Goal: Navigation & Orientation: Find specific page/section

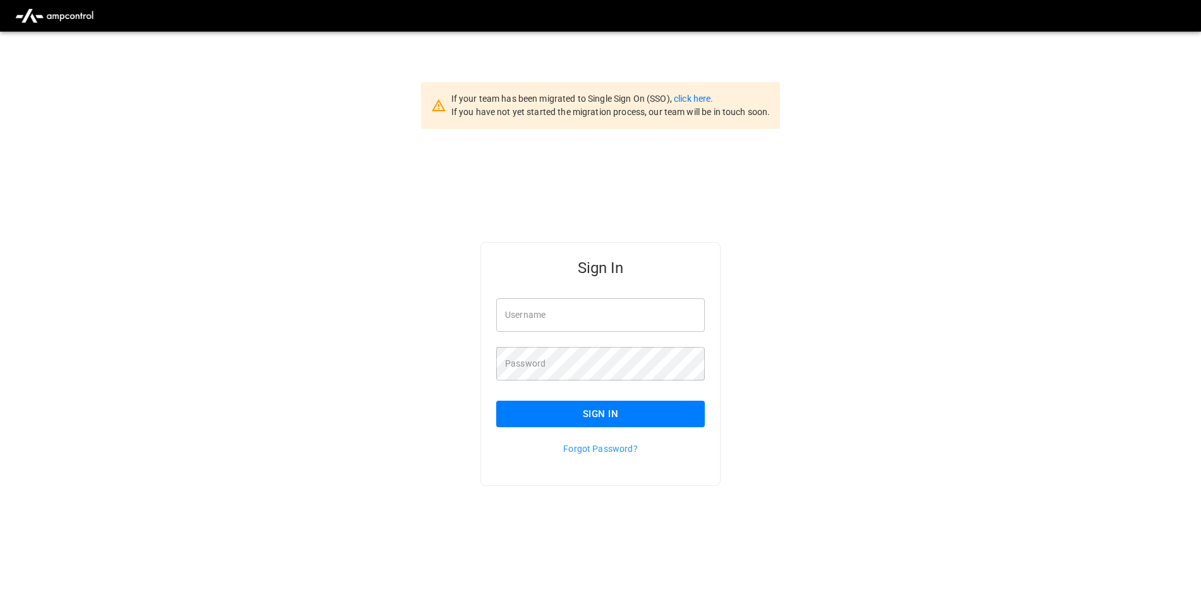
type input "**********"
drag, startPoint x: 605, startPoint y: 424, endPoint x: 582, endPoint y: 418, distance: 24.1
click at [582, 418] on button "Sign In" at bounding box center [600, 414] width 209 height 27
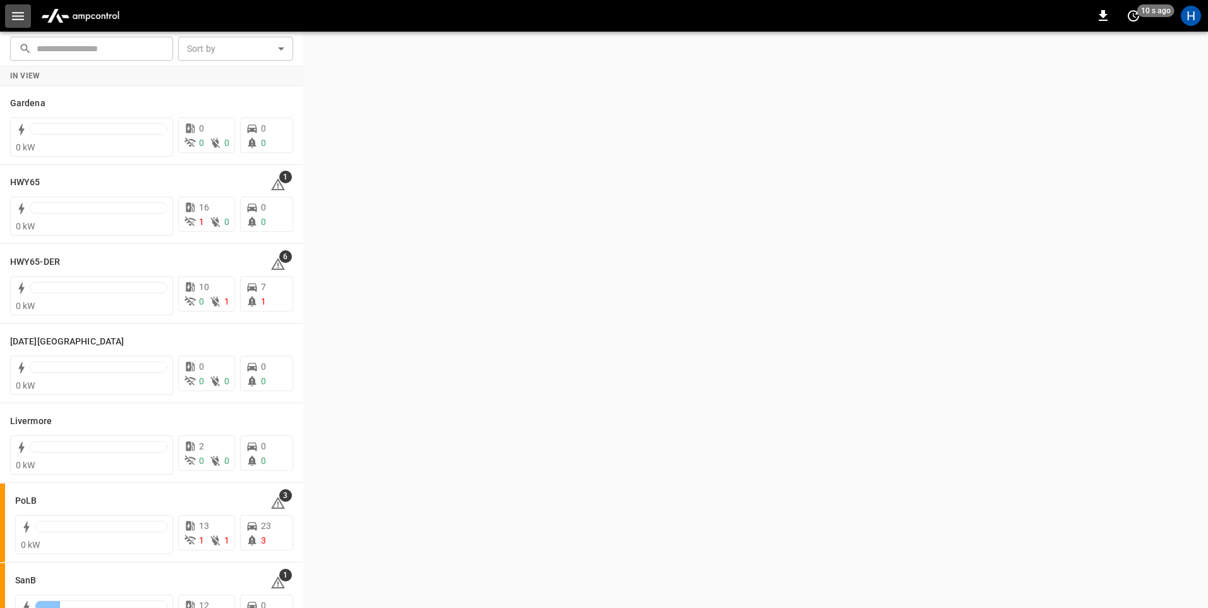
drag, startPoint x: 111, startPoint y: 106, endPoint x: 15, endPoint y: 15, distance: 132.8
click at [15, 15] on icon "button" at bounding box center [18, 16] width 16 height 16
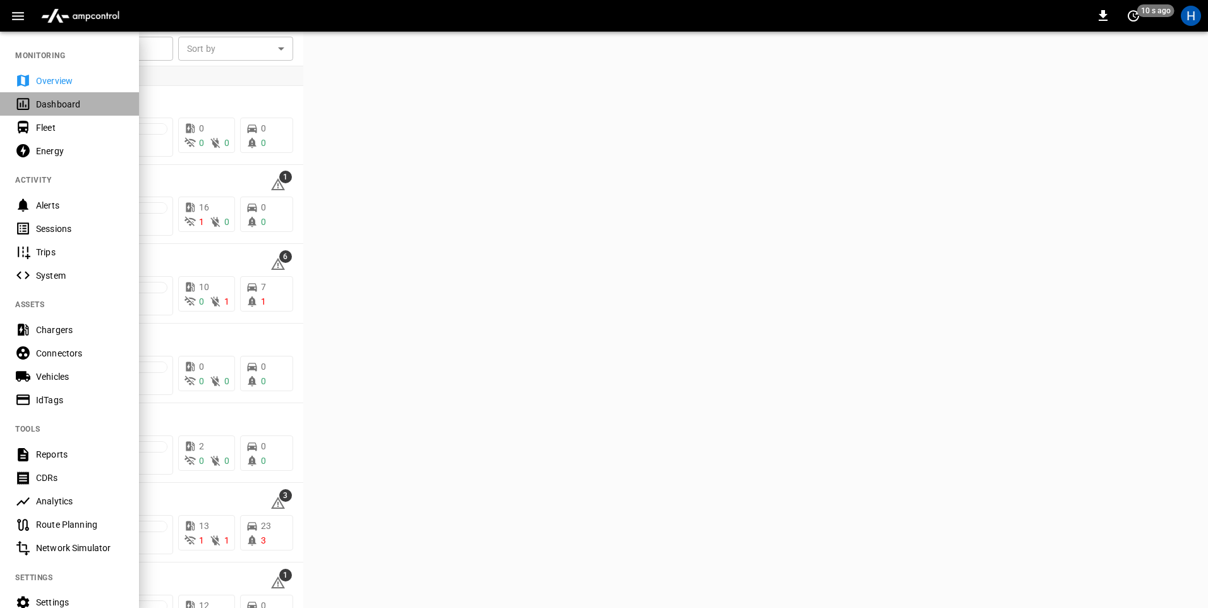
click at [98, 102] on div "Dashboard" at bounding box center [80, 104] width 88 height 13
